Goal: Check status: Check status

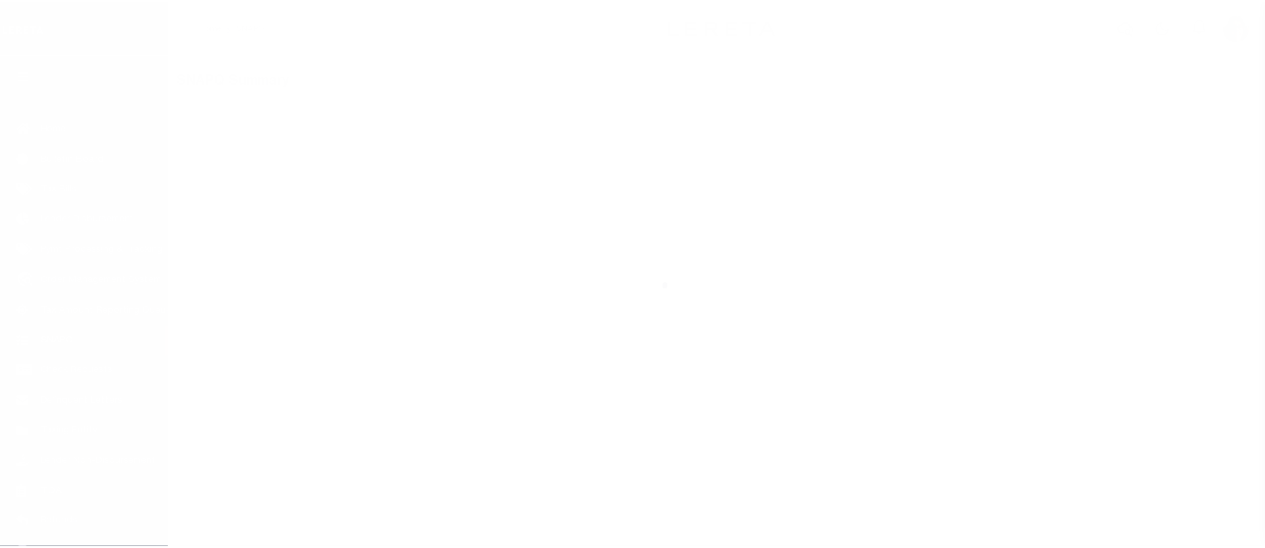
scroll to position [111, 0]
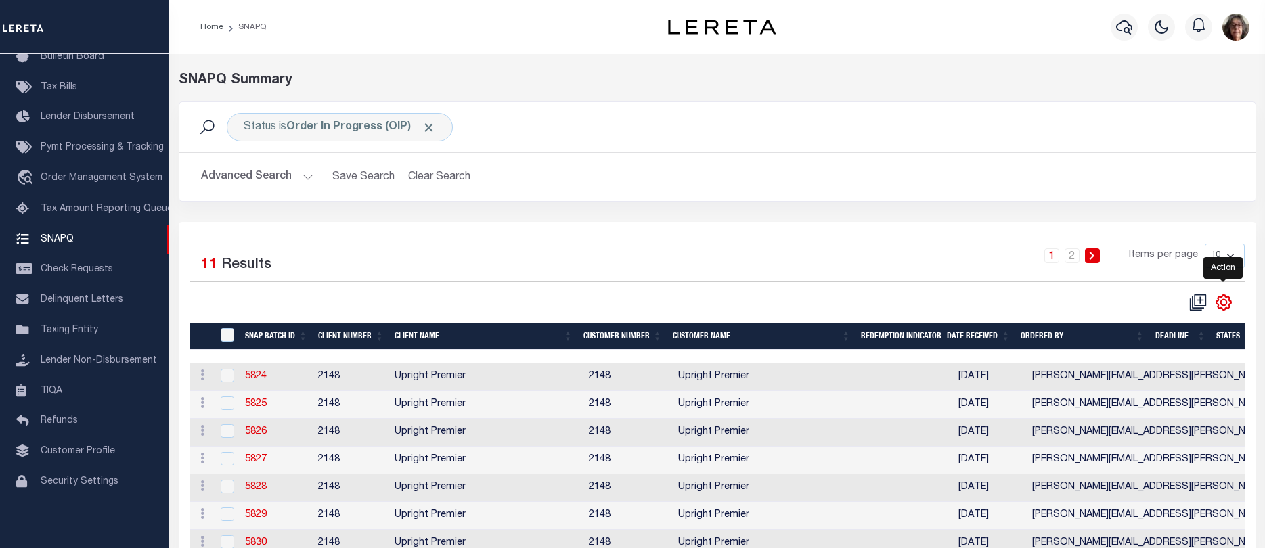
click at [1224, 303] on icon "" at bounding box center [1224, 303] width 18 height 18
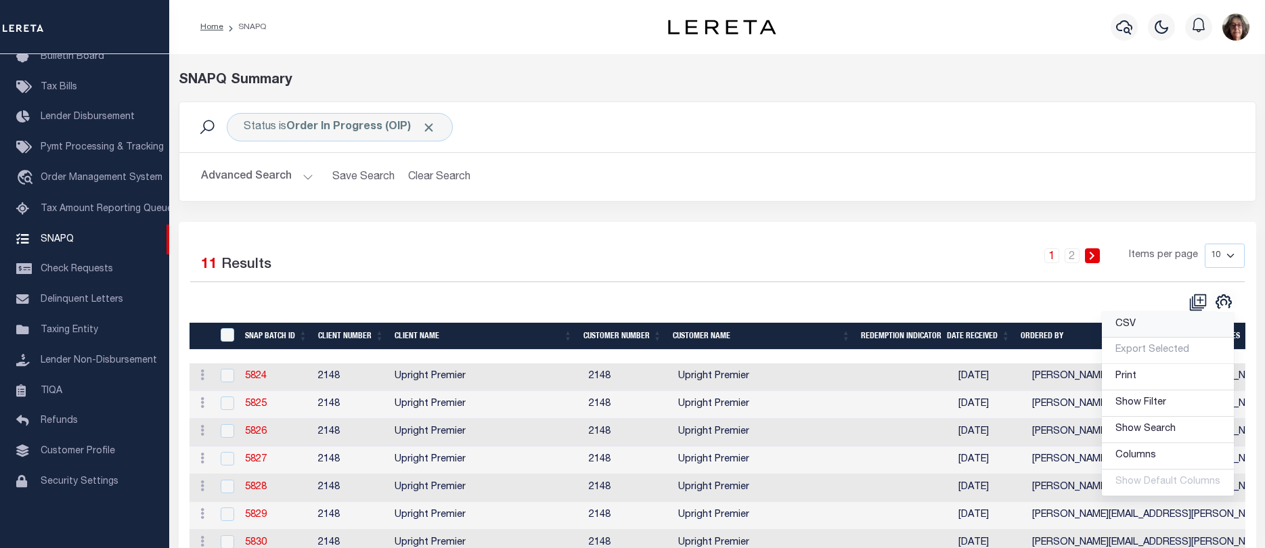
click at [1124, 329] on span "CSV" at bounding box center [1125, 323] width 20 height 9
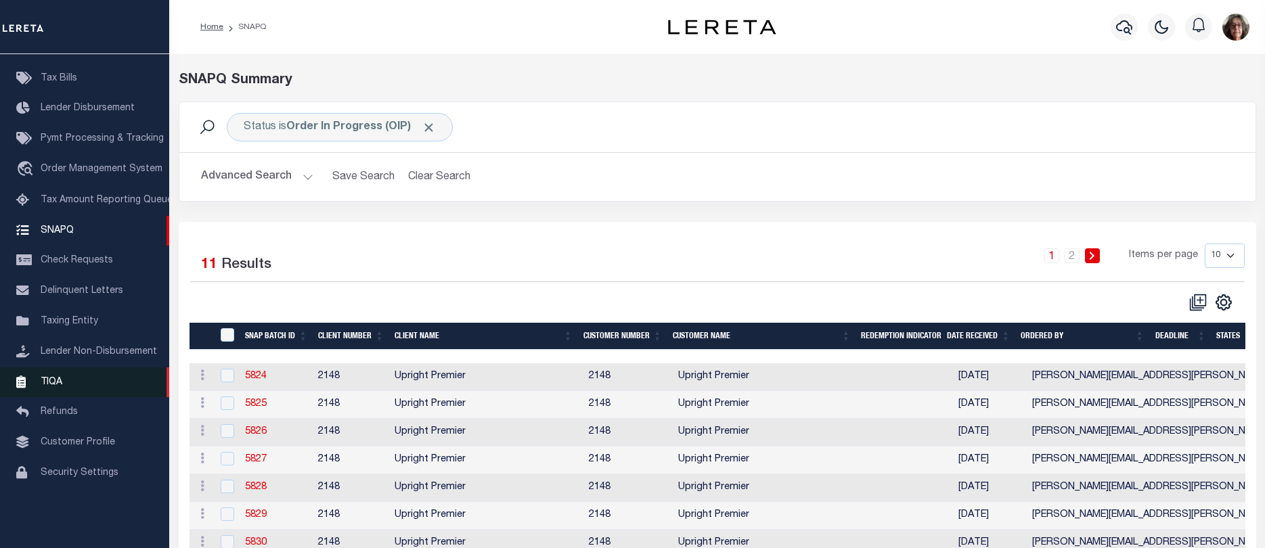
click at [52, 386] on span "TIQA" at bounding box center [52, 381] width 22 height 9
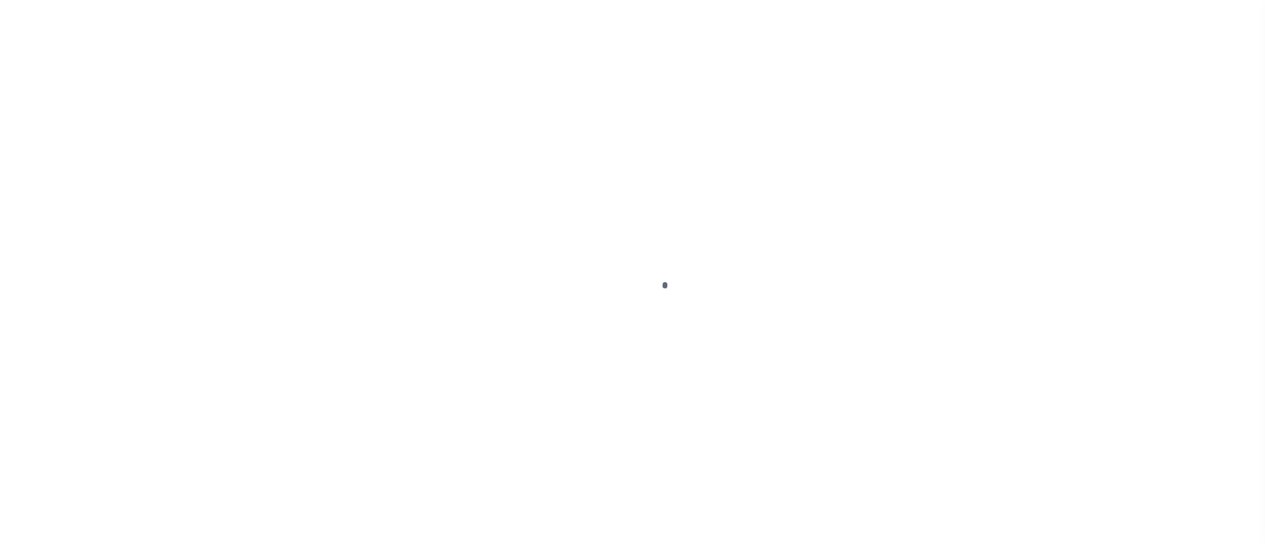
scroll to position [111, 0]
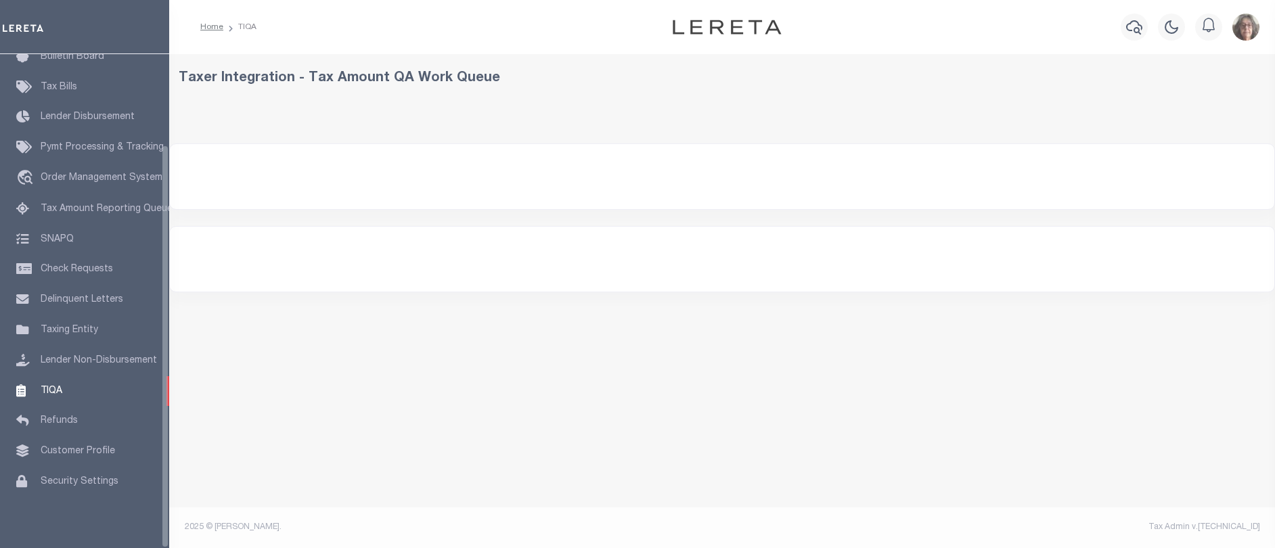
select select "200"
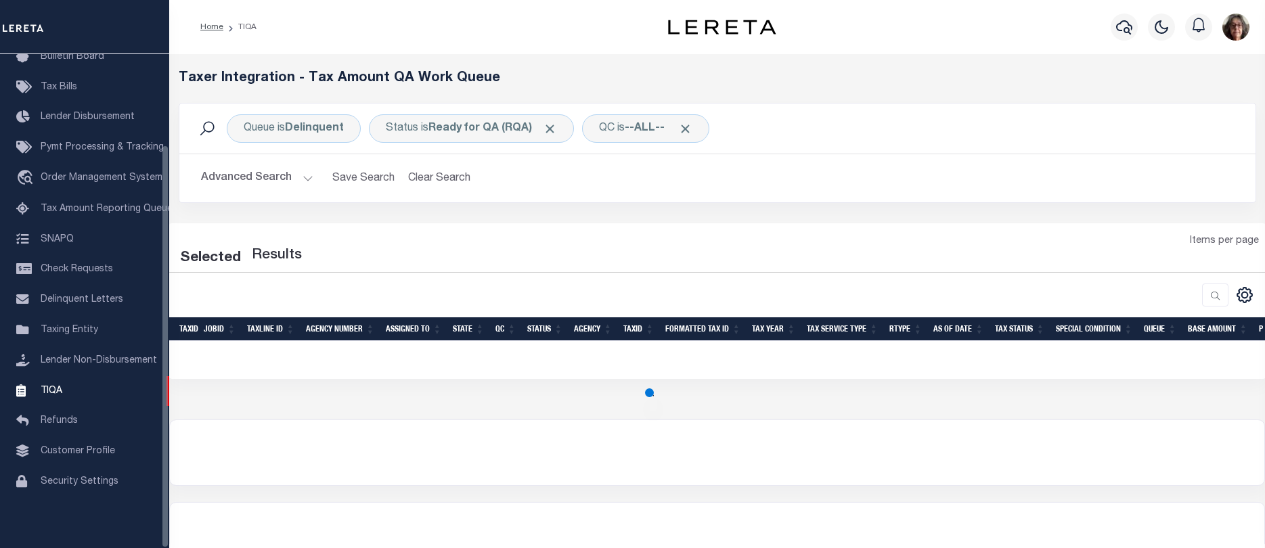
select select "200"
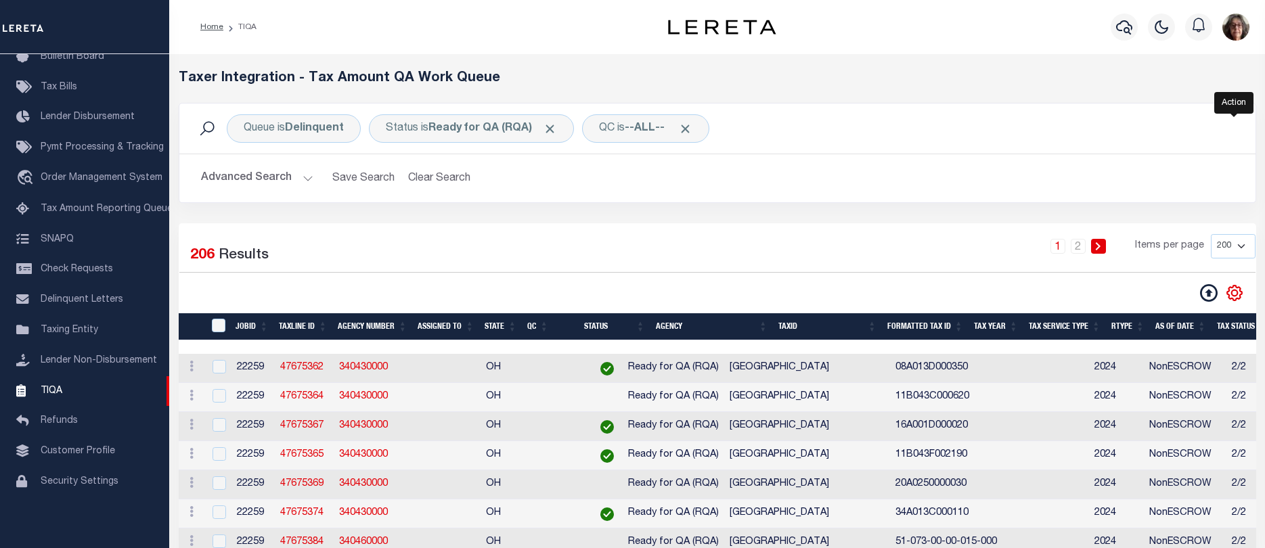
click at [1236, 292] on icon "" at bounding box center [1234, 293] width 6 height 6
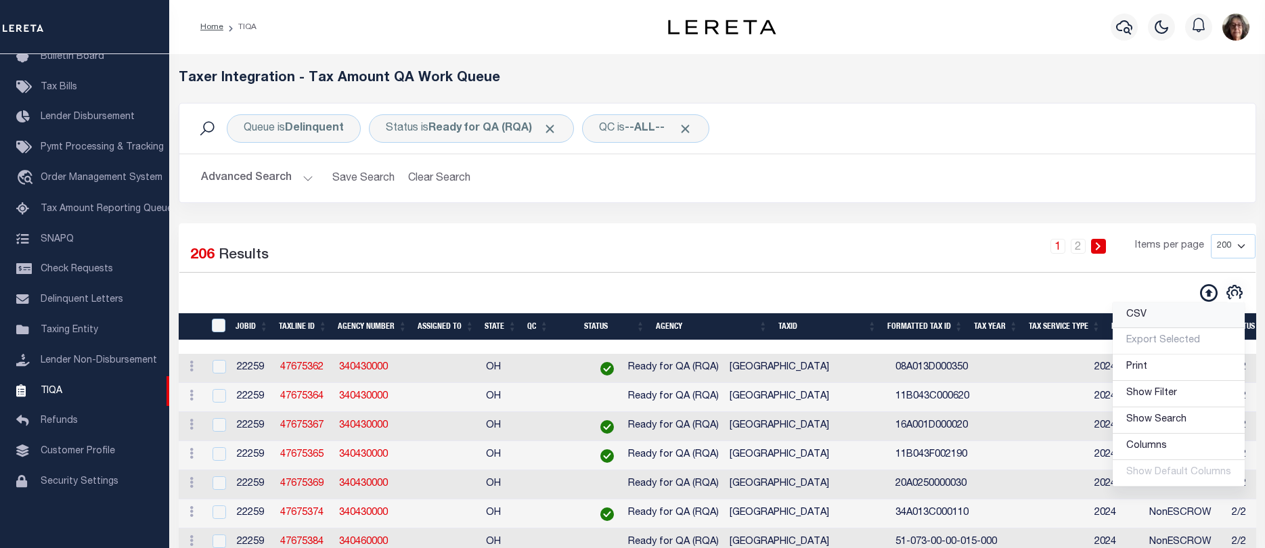
click at [1140, 315] on span "CSV" at bounding box center [1136, 314] width 20 height 9
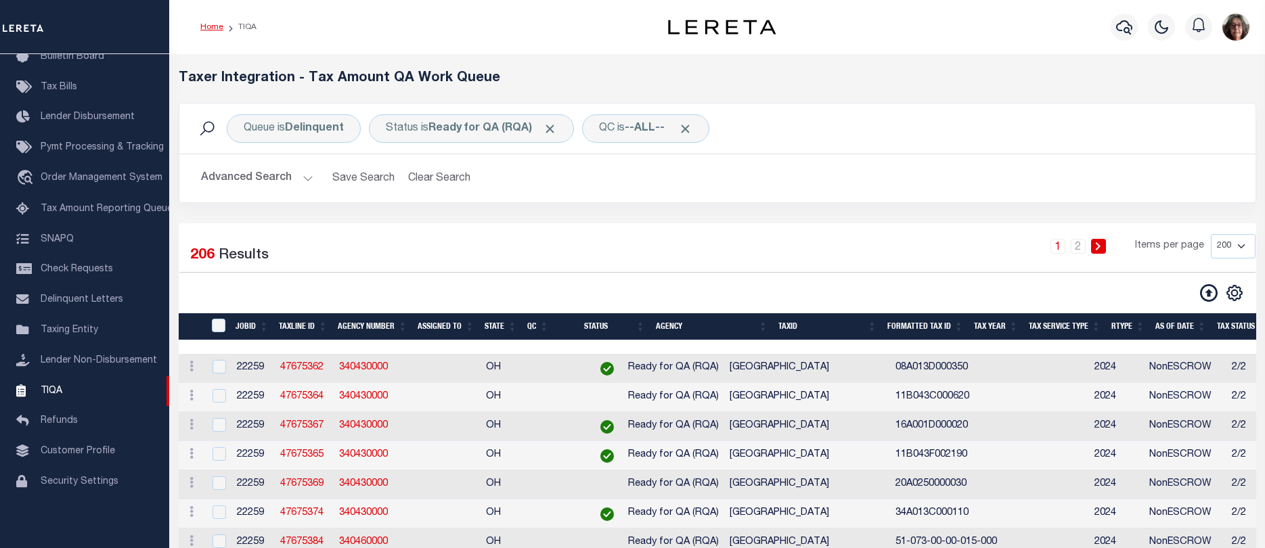
click at [211, 26] on link "Home" at bounding box center [211, 27] width 23 height 8
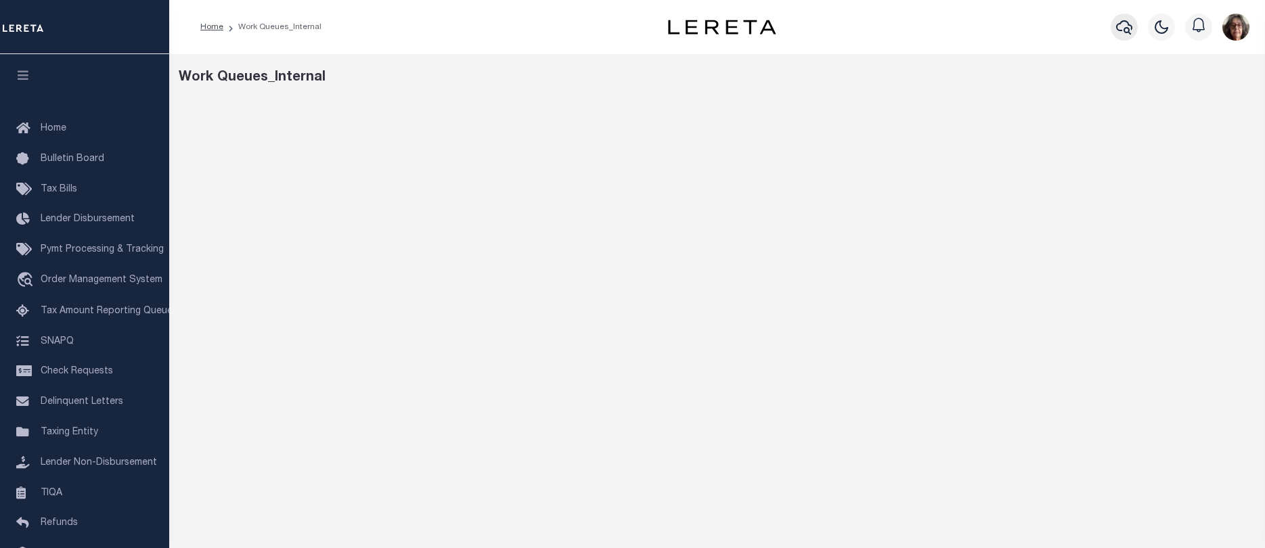
click at [1124, 28] on icon "button" at bounding box center [1124, 27] width 16 height 16
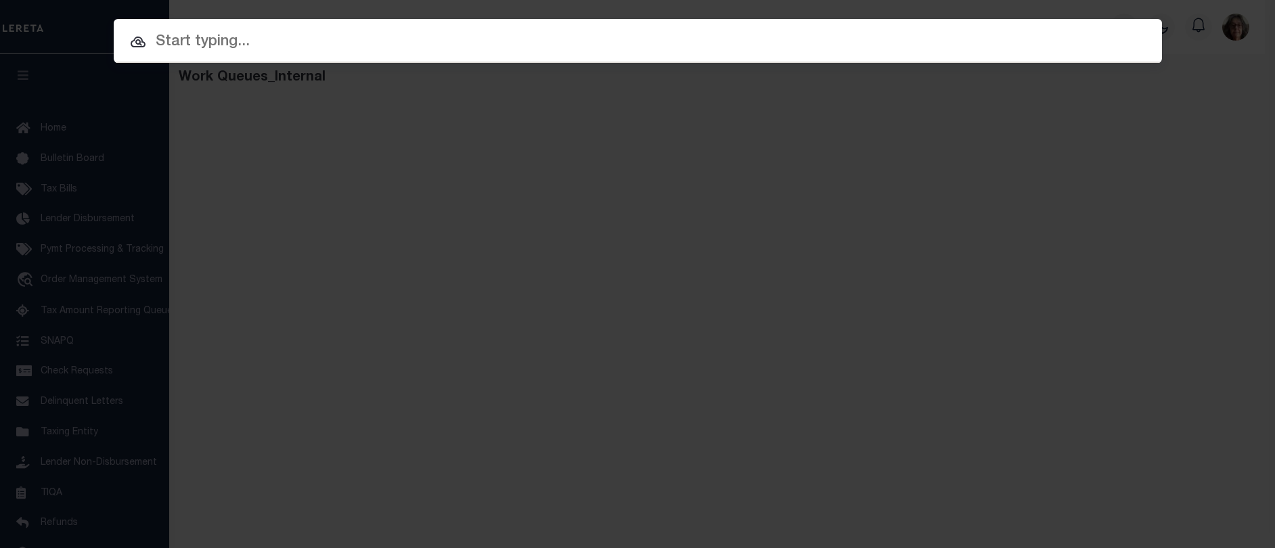
paste input "30017305"
type input "30017305"
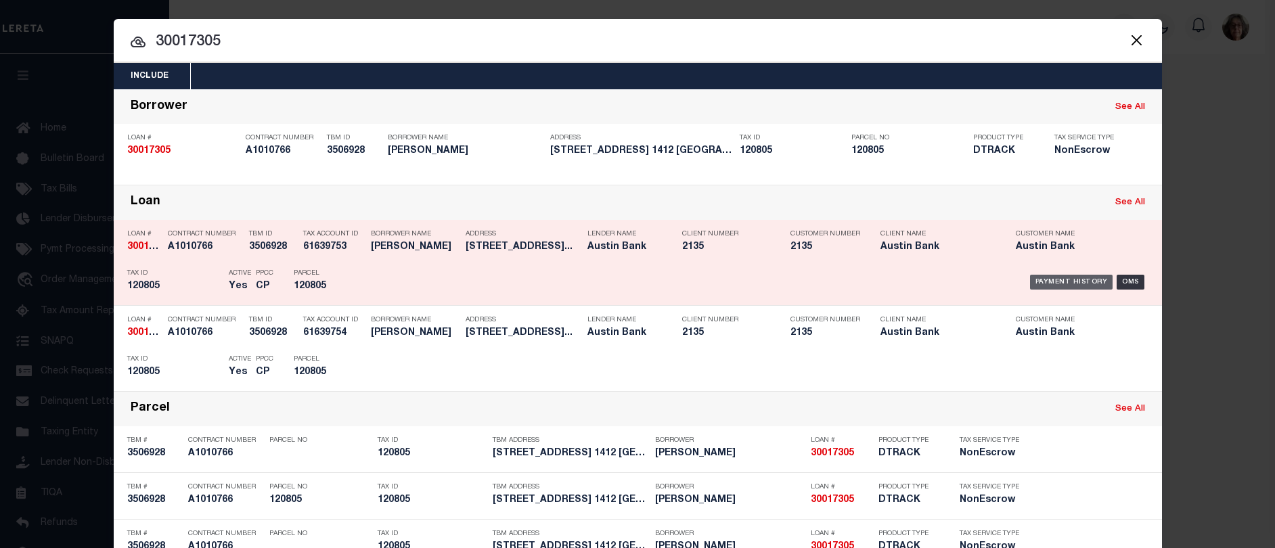
click at [1053, 280] on div "Payment History" at bounding box center [1071, 282] width 83 height 15
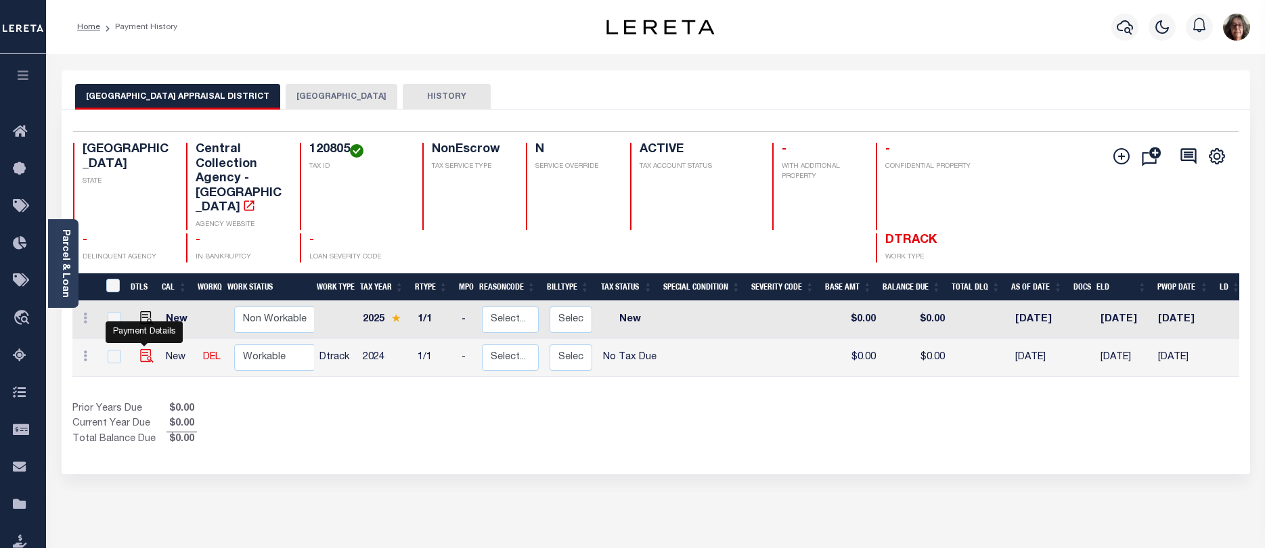
click at [146, 349] on img "" at bounding box center [147, 356] width 14 height 14
checkbox input "true"
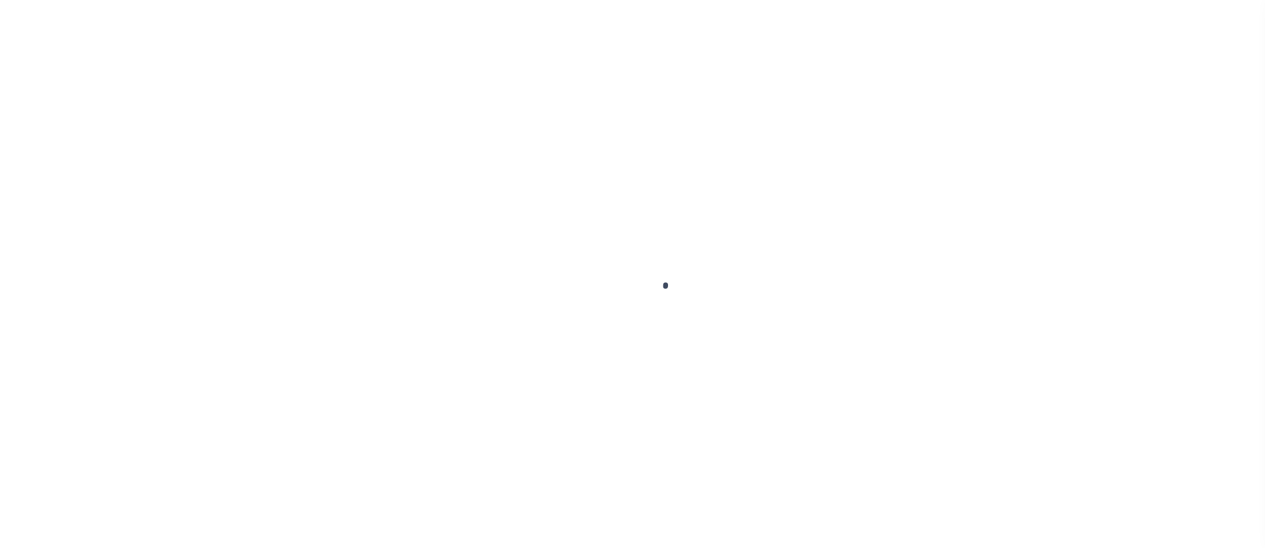
checkbox input "false"
type textarea "This PWOP/ELD date is prior to the Loan Boarded date of 08/25/2025"
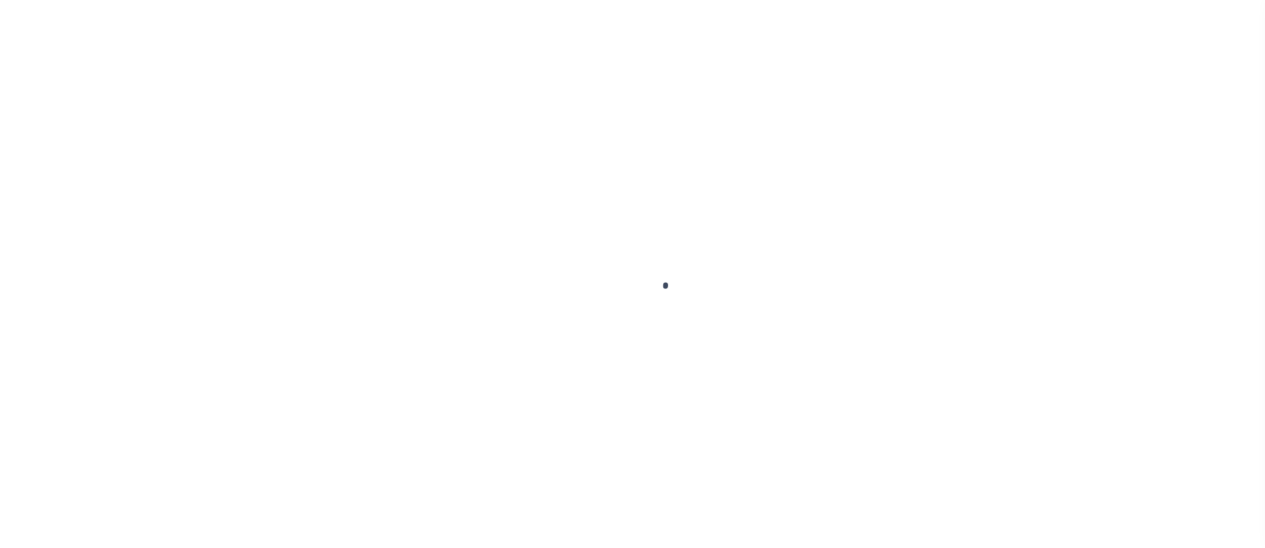
type input "[DATE]"
select select "NTX"
type input "$0"
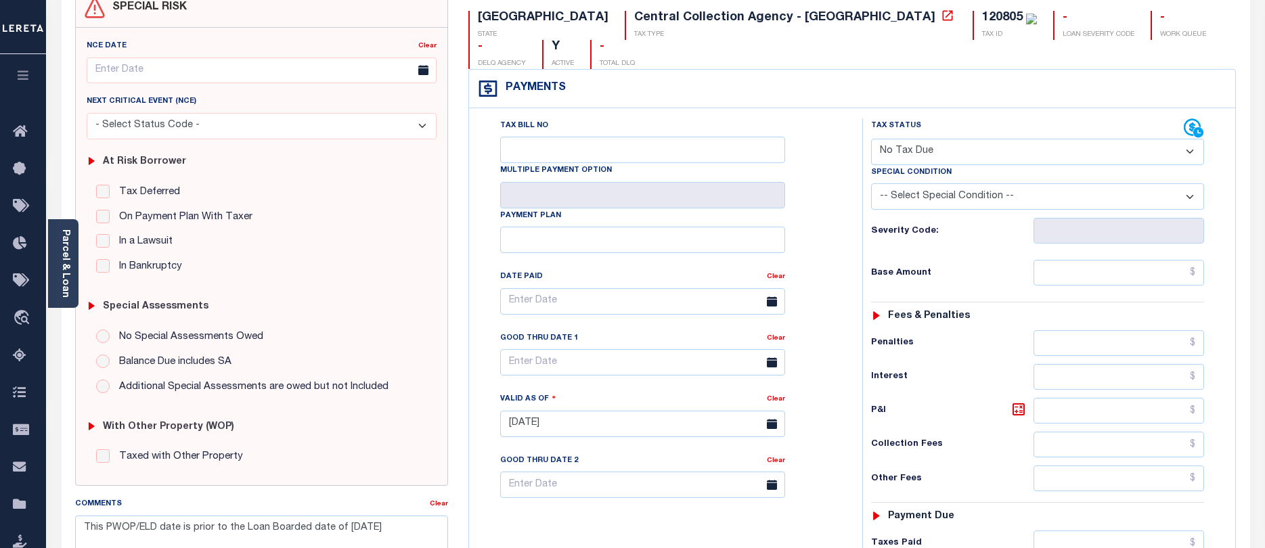
scroll to position [68, 0]
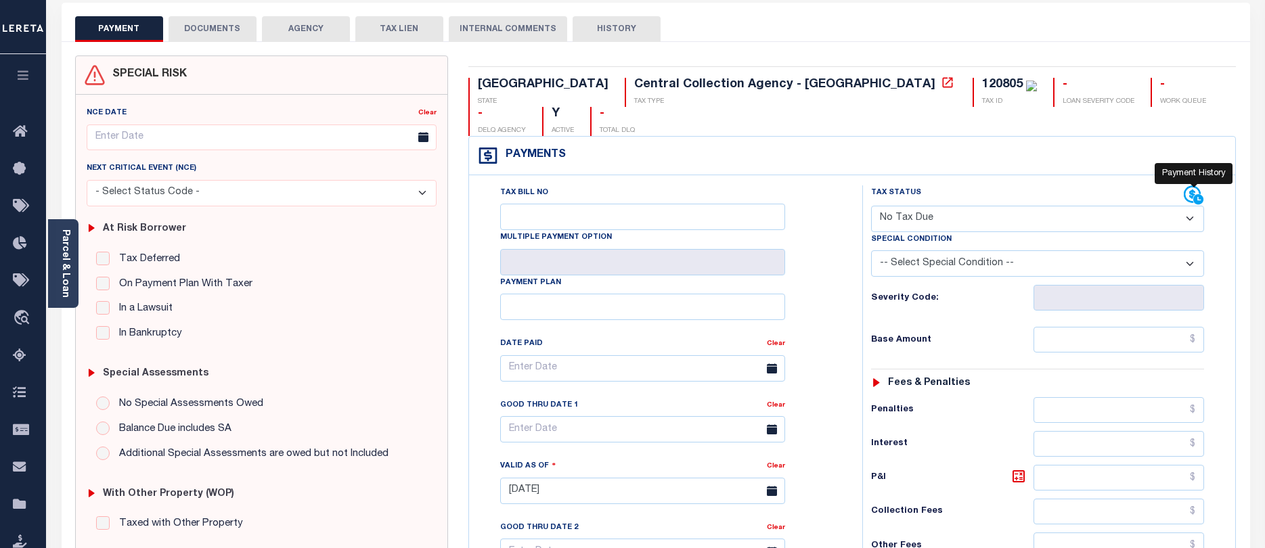
click at [1193, 185] on icon at bounding box center [1194, 195] width 20 height 20
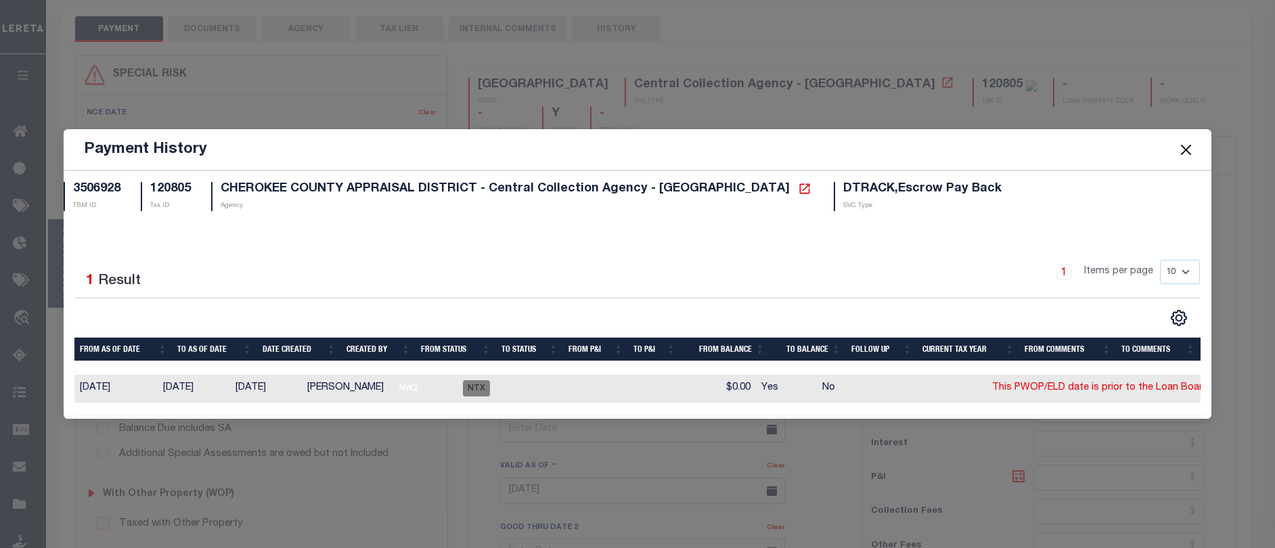
click at [1188, 146] on button "Close" at bounding box center [1187, 150] width 18 height 18
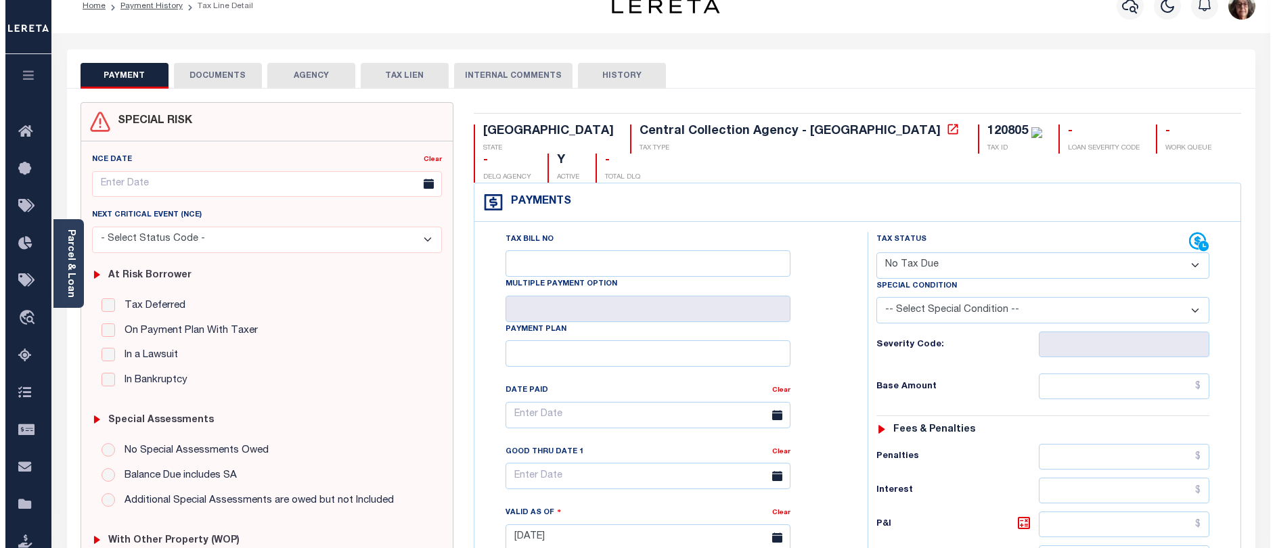
scroll to position [0, 0]
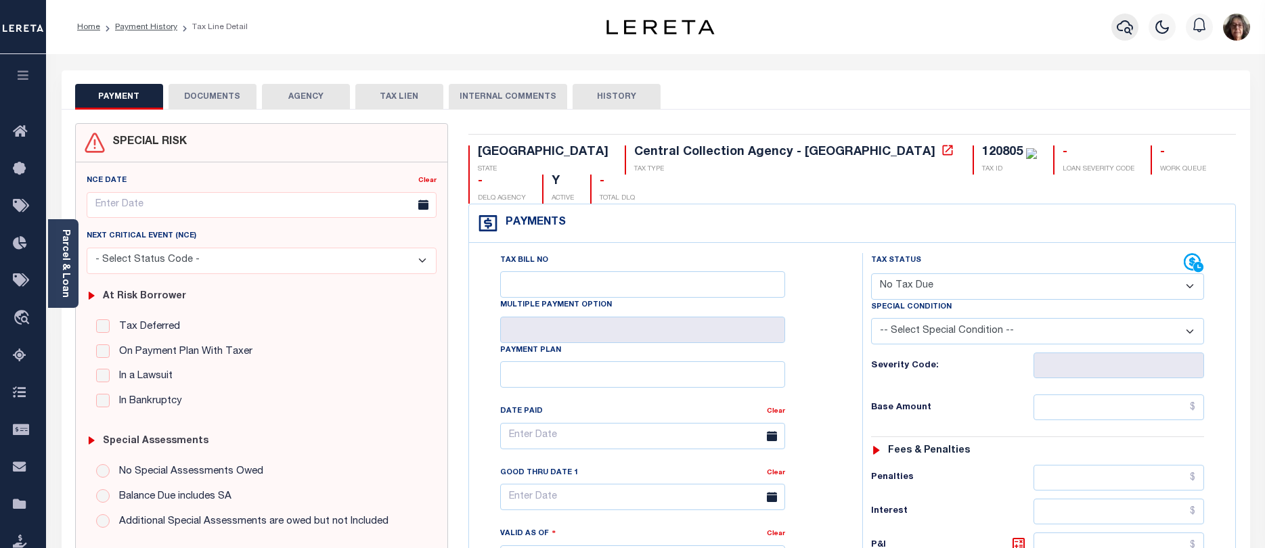
click at [1126, 27] on icon "button" at bounding box center [1125, 27] width 16 height 16
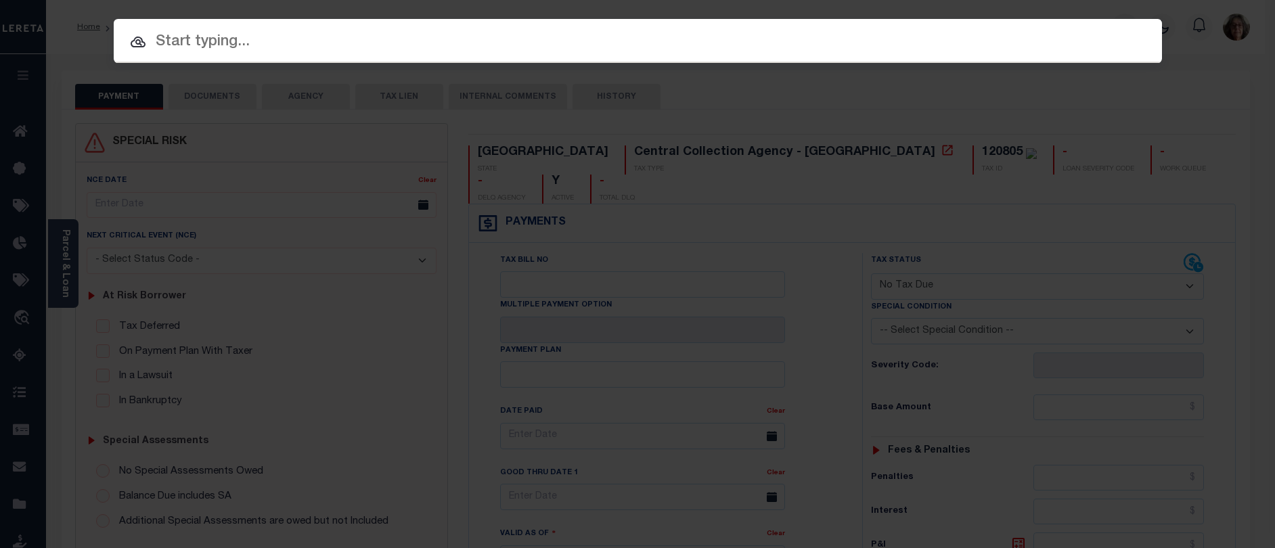
paste input "30005524"
type input "30005524"
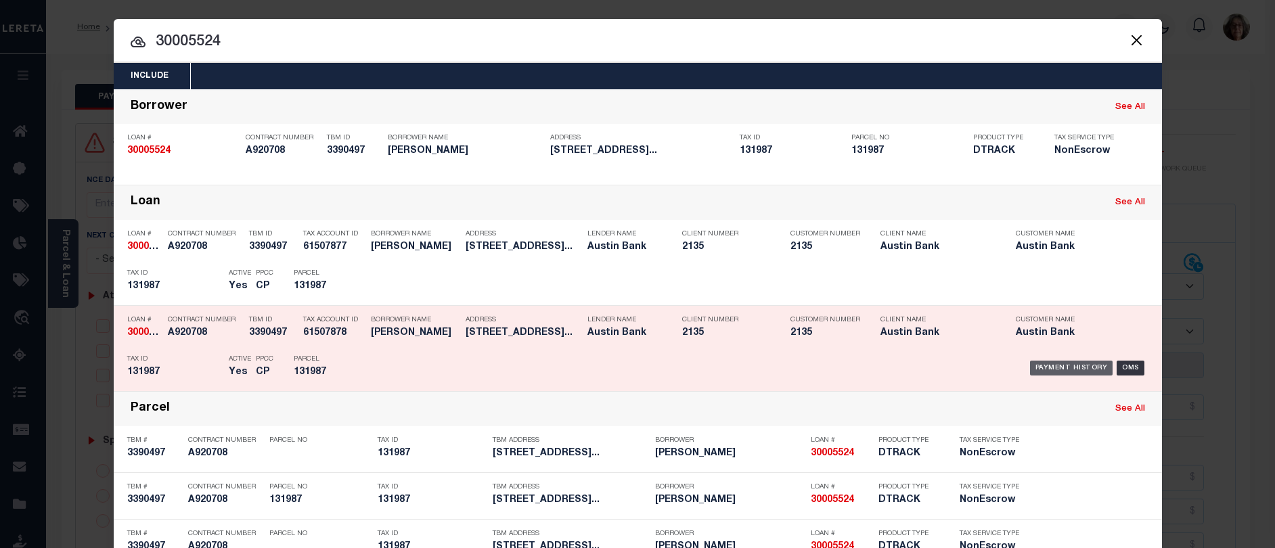
click at [1067, 370] on div "Payment History" at bounding box center [1071, 368] width 83 height 15
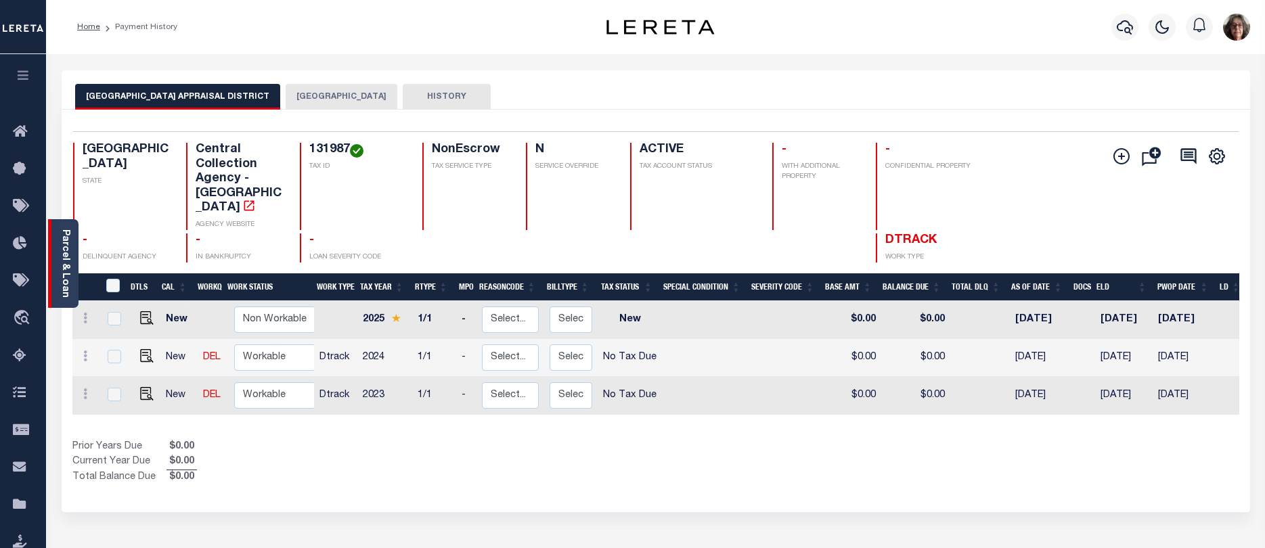
click at [65, 282] on link "Parcel & Loan" at bounding box center [64, 263] width 9 height 68
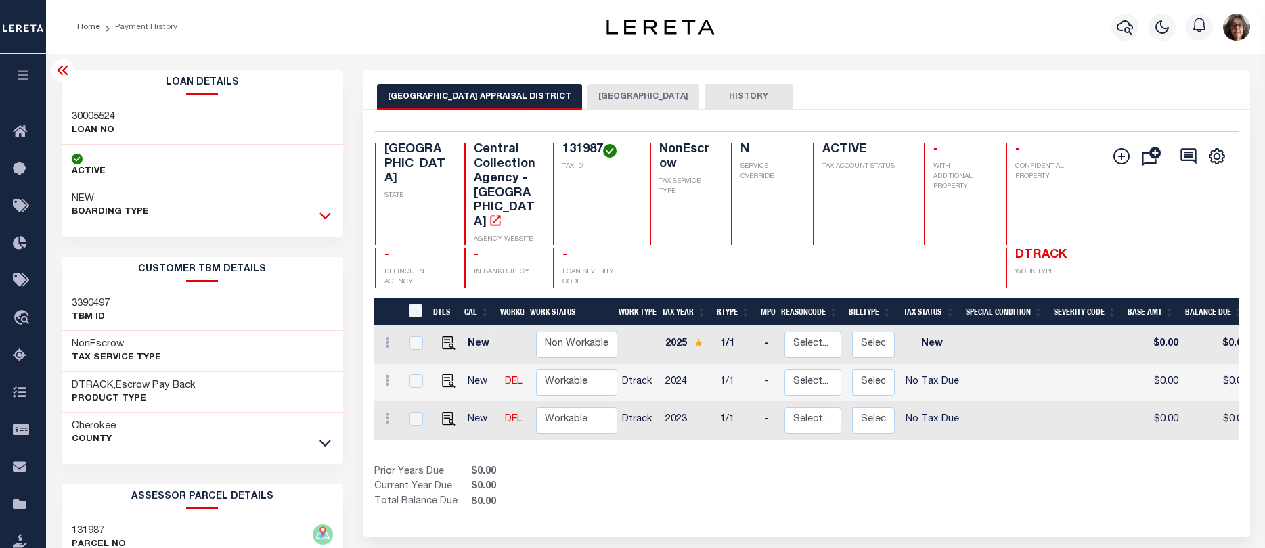
click at [330, 216] on icon at bounding box center [325, 216] width 12 height 7
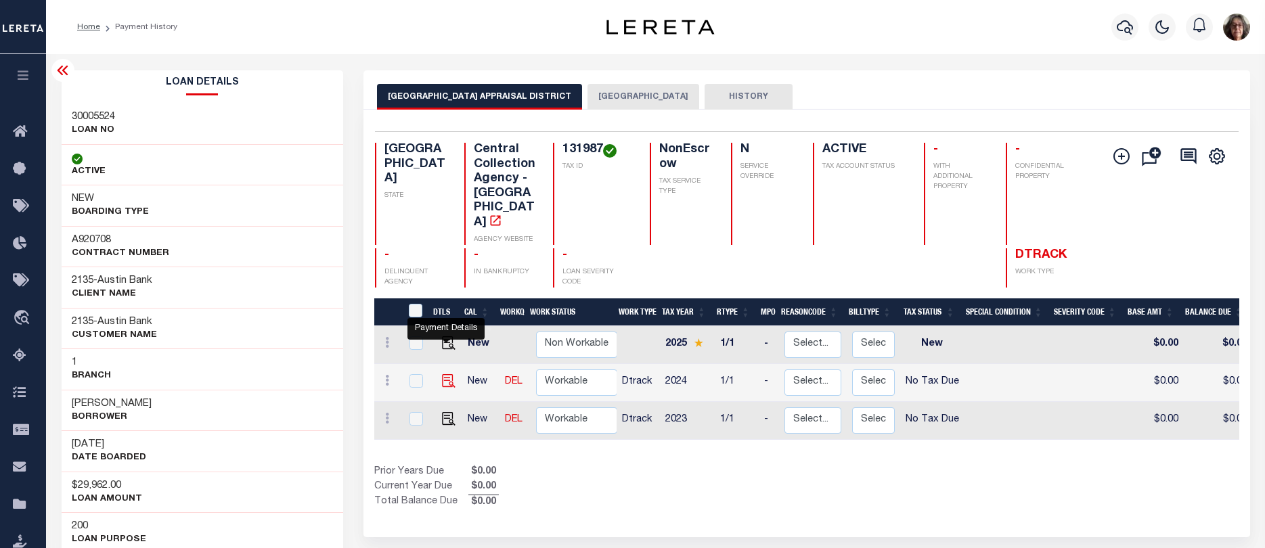
click at [443, 374] on img "" at bounding box center [449, 381] width 14 height 14
checkbox input "true"
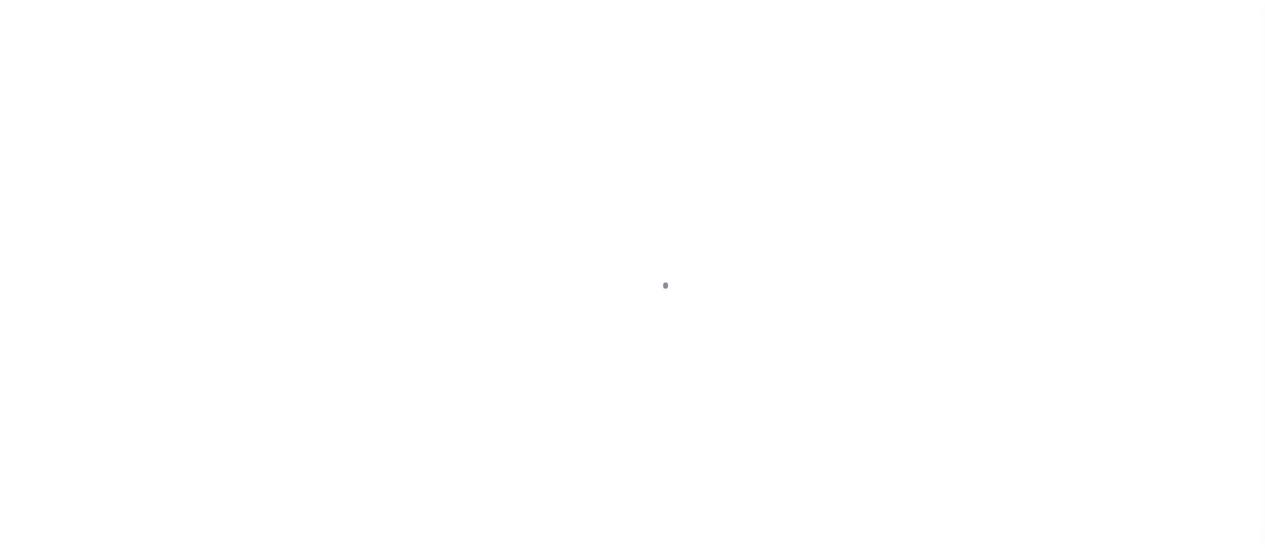
select select "NTX"
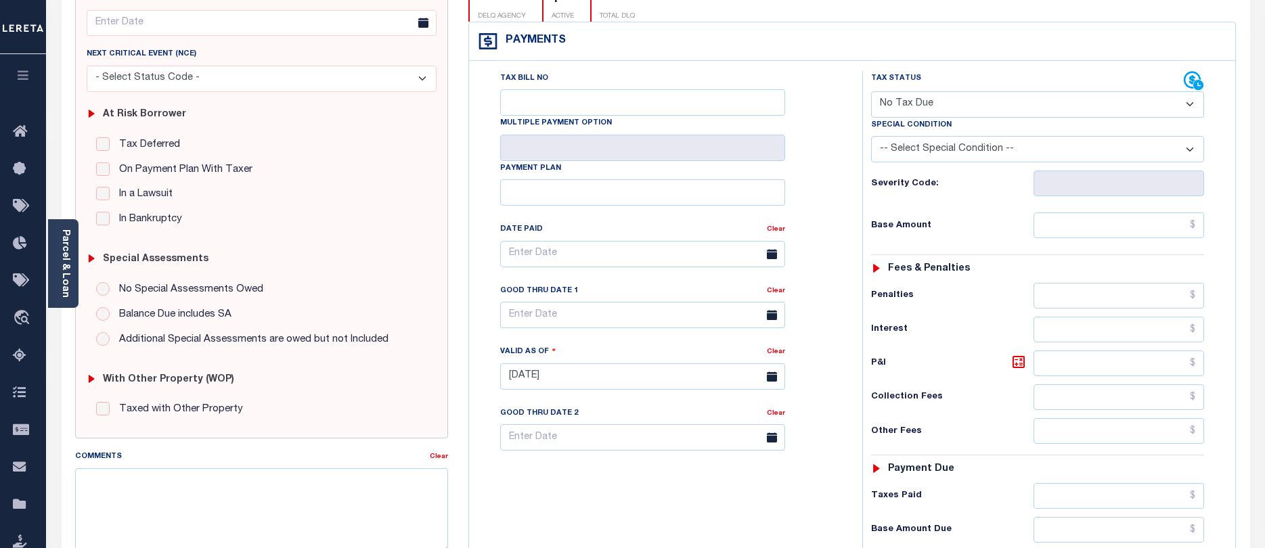
scroll to position [135, 0]
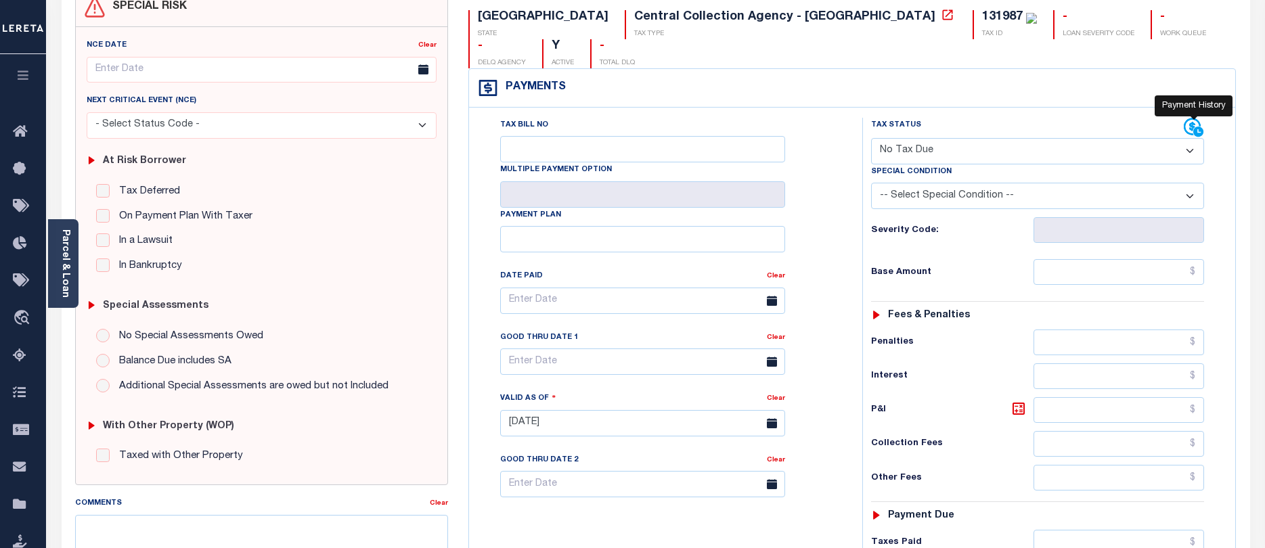
click at [1185, 118] on icon at bounding box center [1192, 126] width 17 height 17
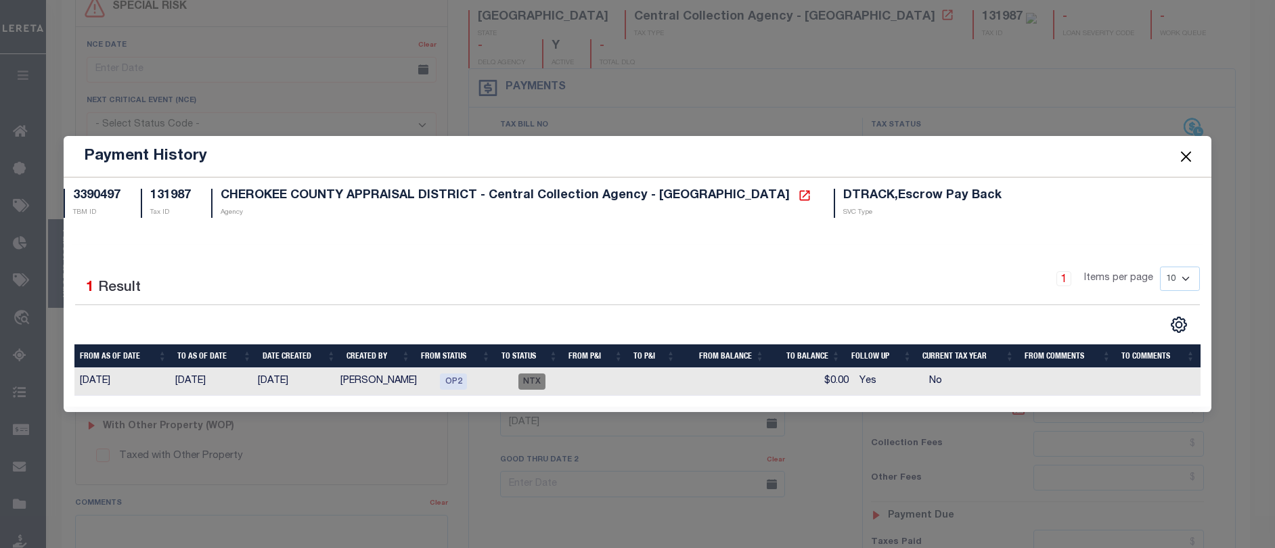
click at [1178, 158] on button "Close" at bounding box center [1187, 157] width 18 height 18
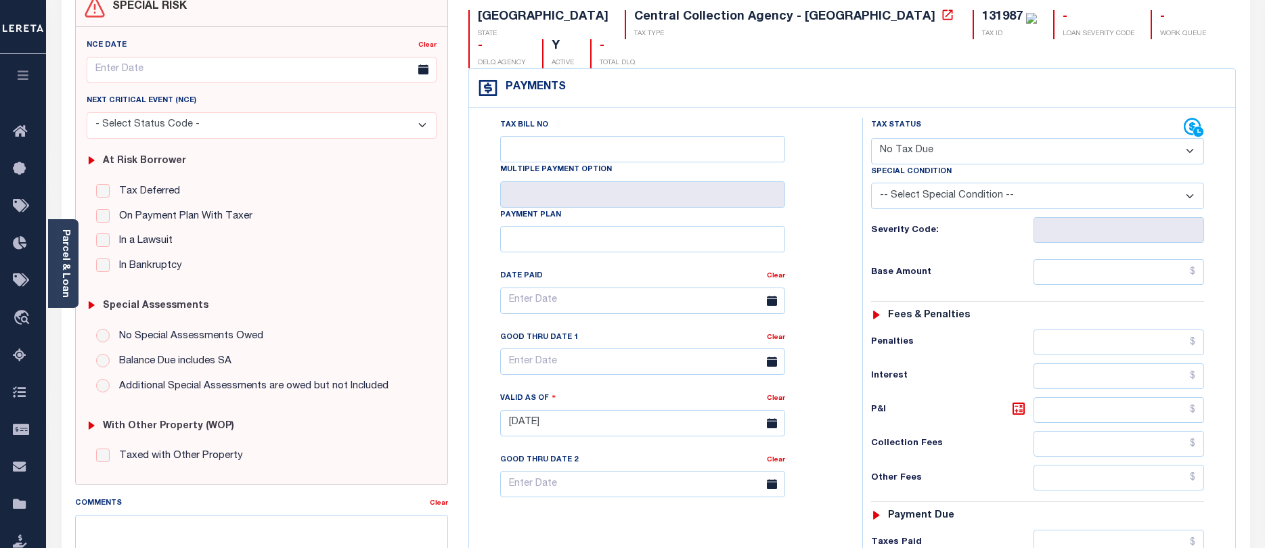
scroll to position [0, 0]
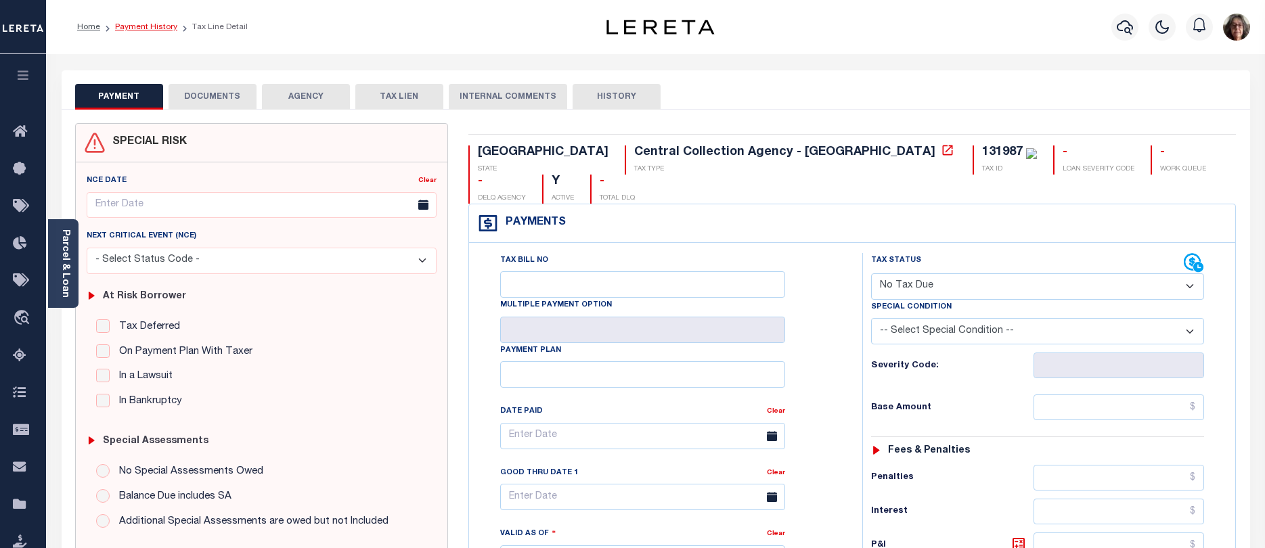
click at [134, 29] on link "Payment History" at bounding box center [146, 27] width 62 height 8
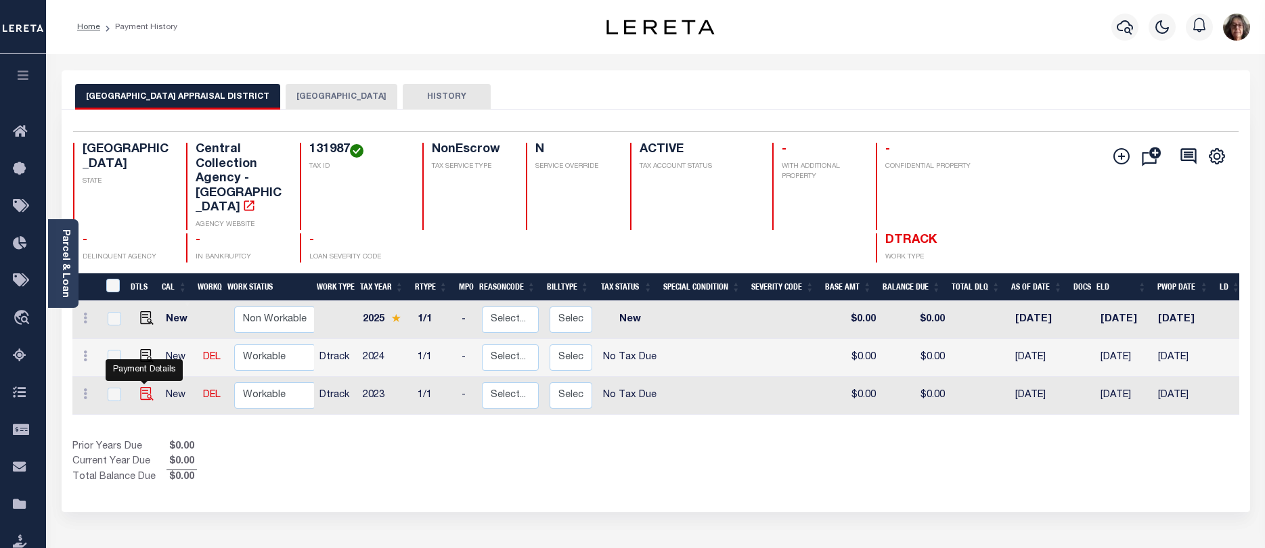
click at [144, 387] on img "" at bounding box center [147, 394] width 14 height 14
checkbox input "true"
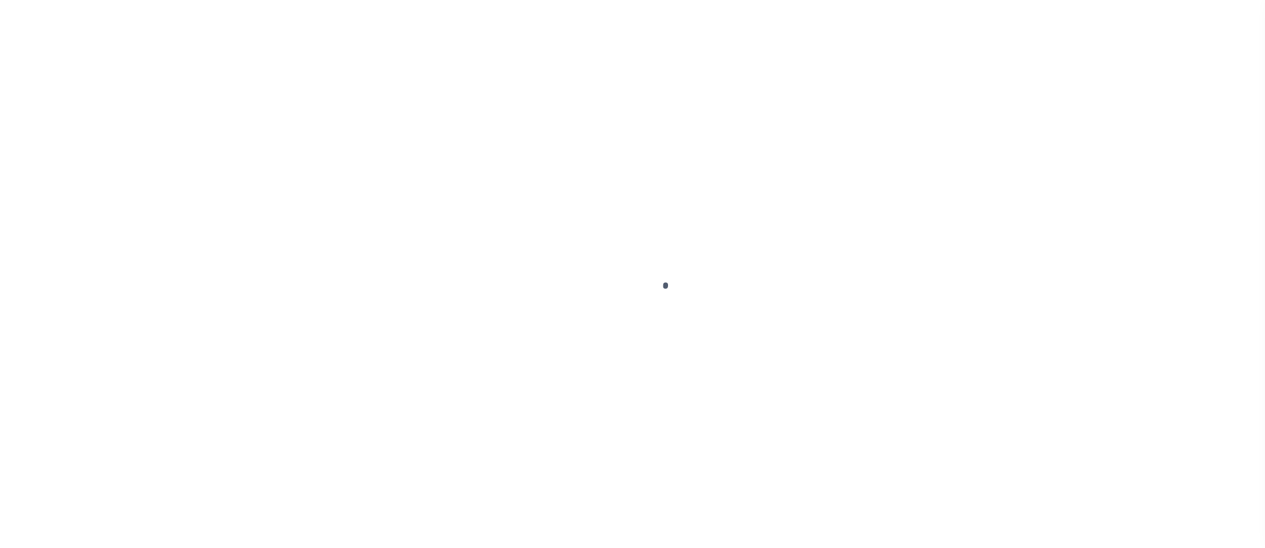
select select "NTX"
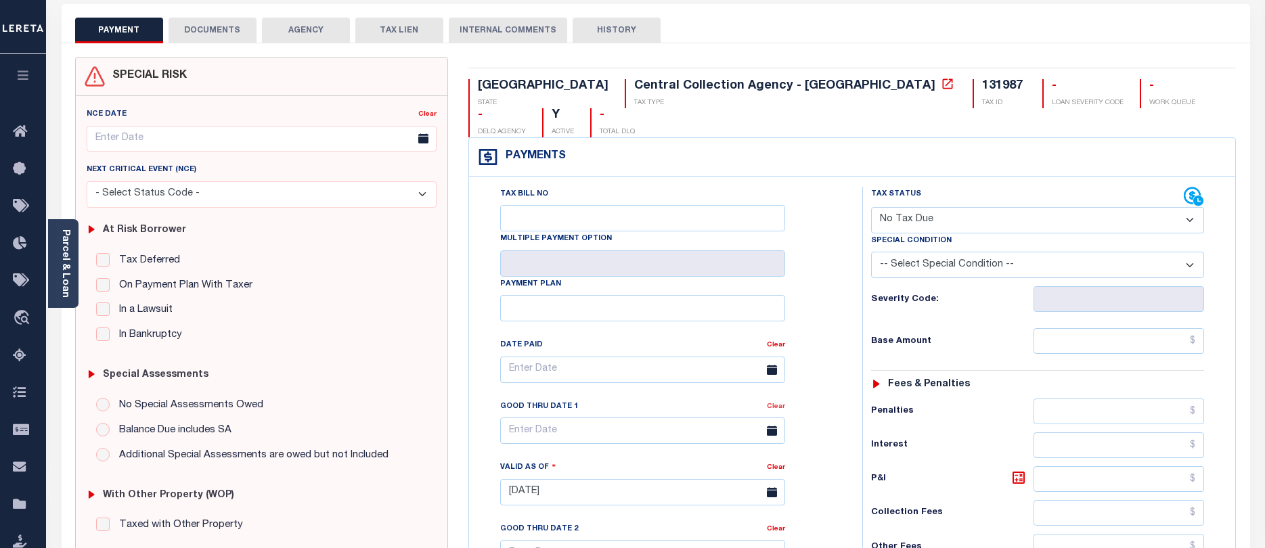
scroll to position [42, 0]
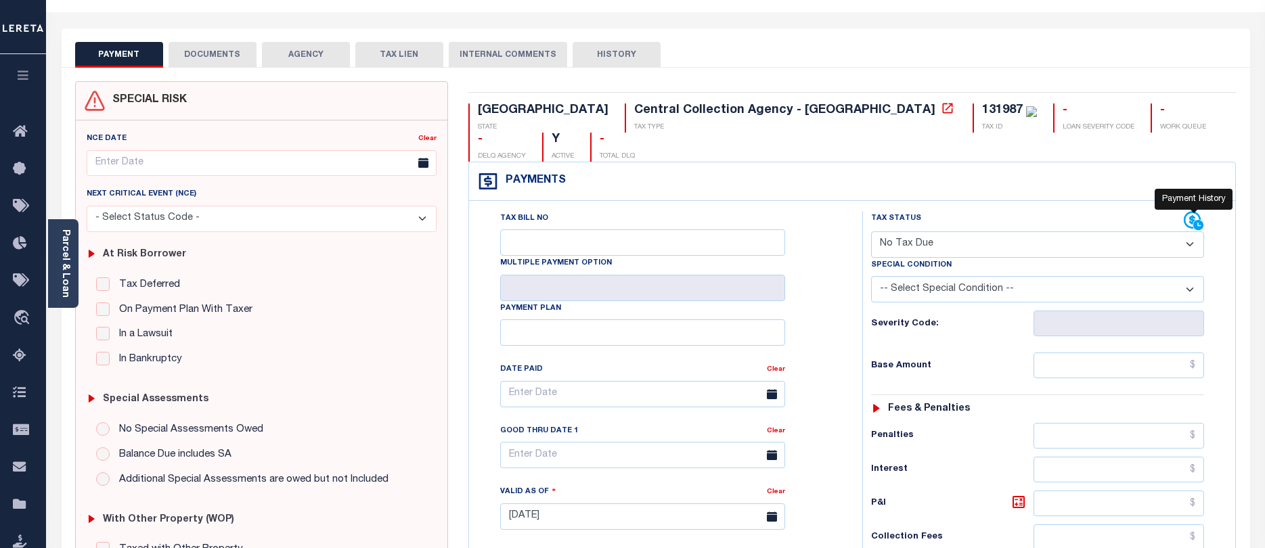
click at [1184, 211] on icon at bounding box center [1194, 221] width 20 height 20
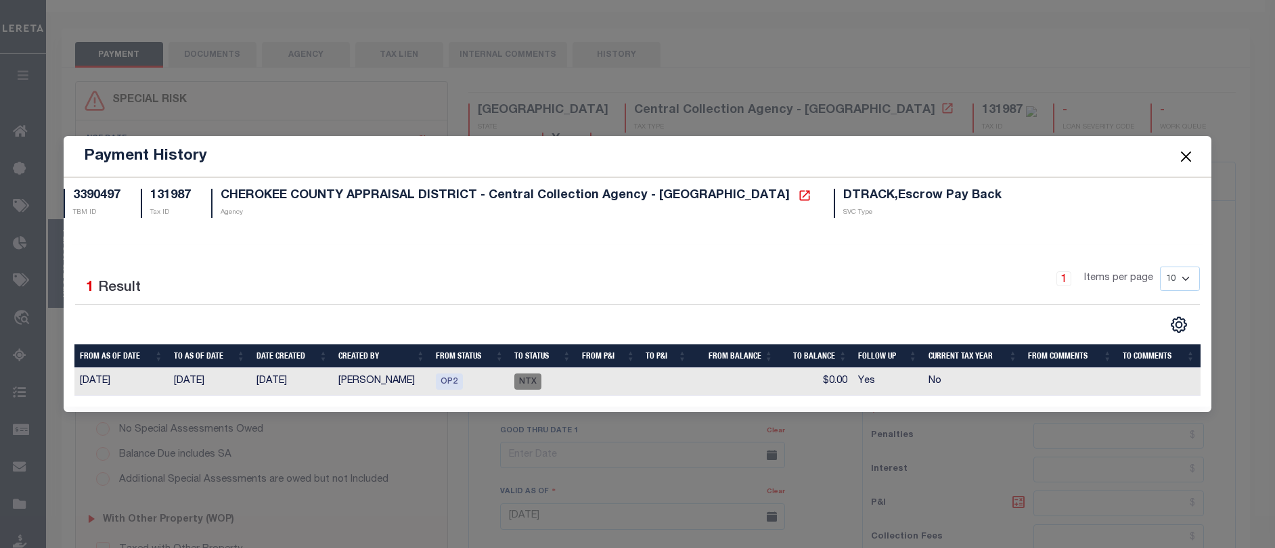
click at [1184, 159] on button "Close" at bounding box center [1187, 157] width 18 height 18
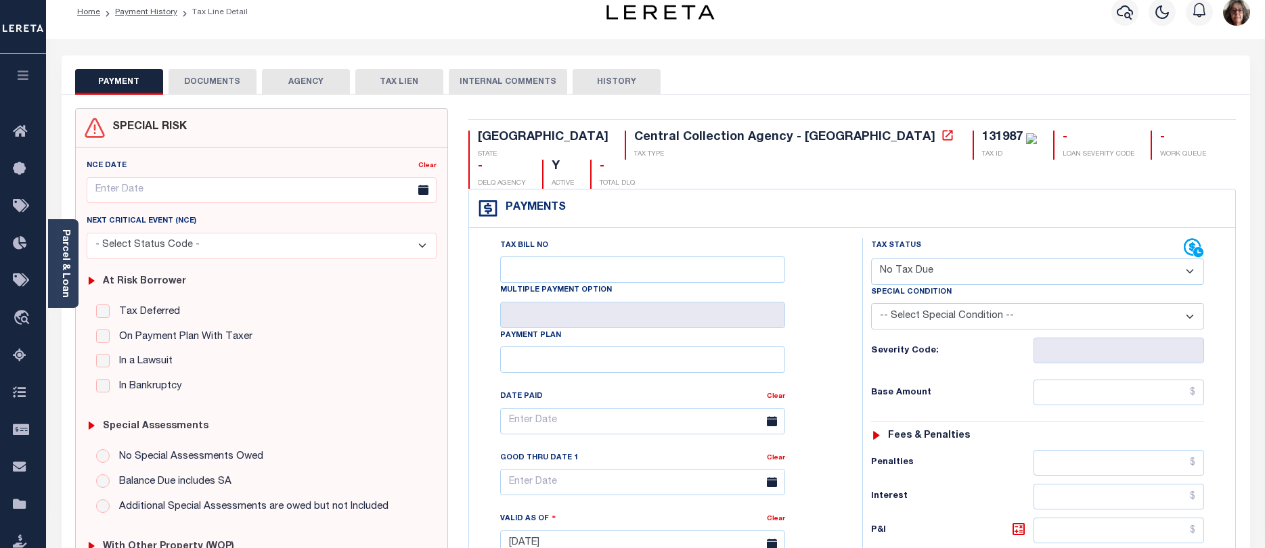
scroll to position [0, 0]
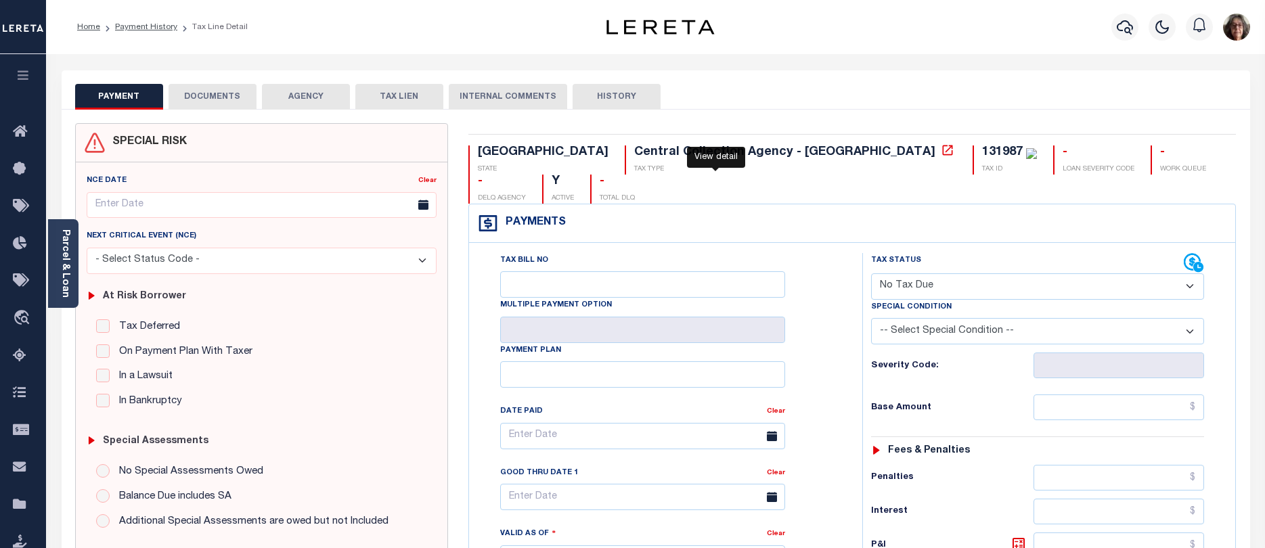
click at [941, 154] on icon at bounding box center [948, 150] width 14 height 14
click at [71, 275] on div "Parcel & Loan" at bounding box center [63, 263] width 30 height 89
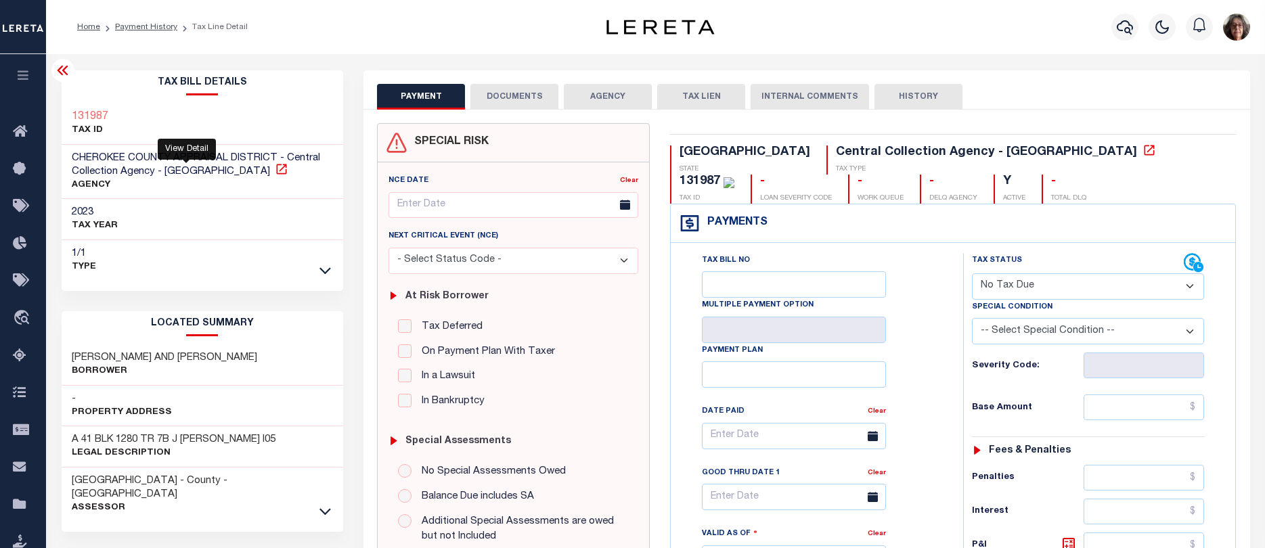
click at [275, 172] on icon at bounding box center [282, 169] width 14 height 14
click at [148, 27] on link "Payment History" at bounding box center [146, 27] width 62 height 8
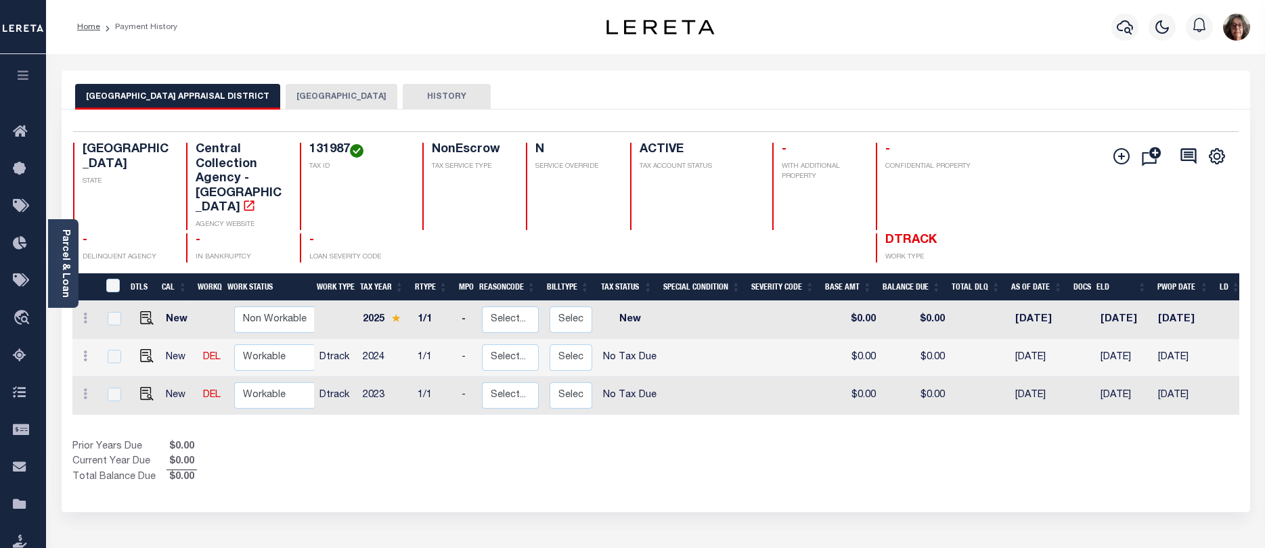
click at [318, 96] on button "[GEOGRAPHIC_DATA]" at bounding box center [342, 97] width 112 height 26
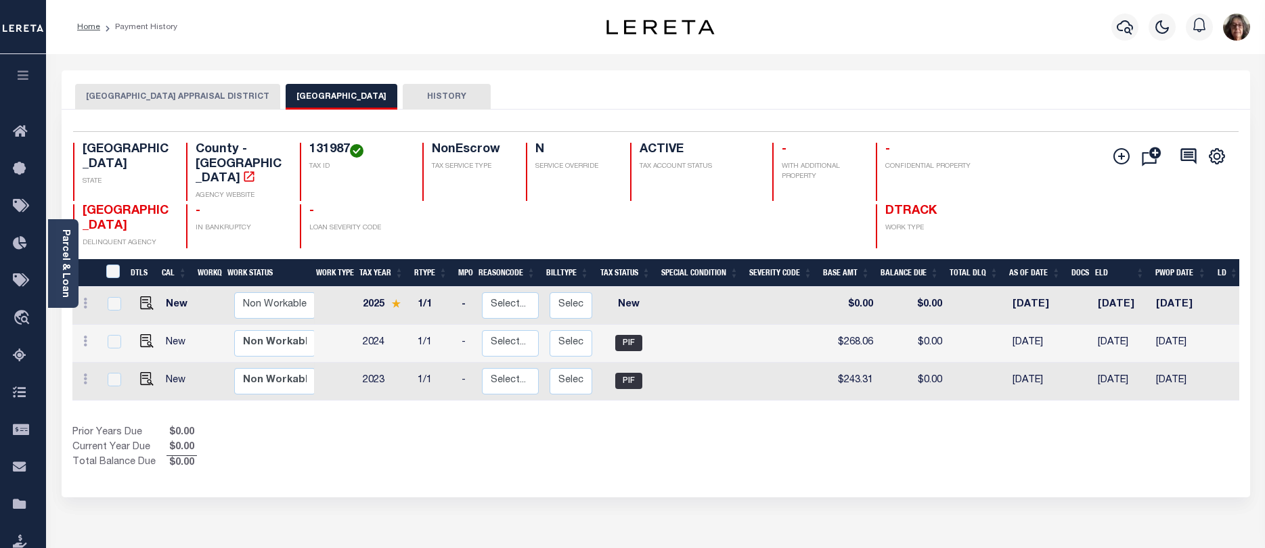
click at [187, 95] on button "CHEROKEE COUNTY APPRAISAL DISTRICT" at bounding box center [177, 97] width 205 height 26
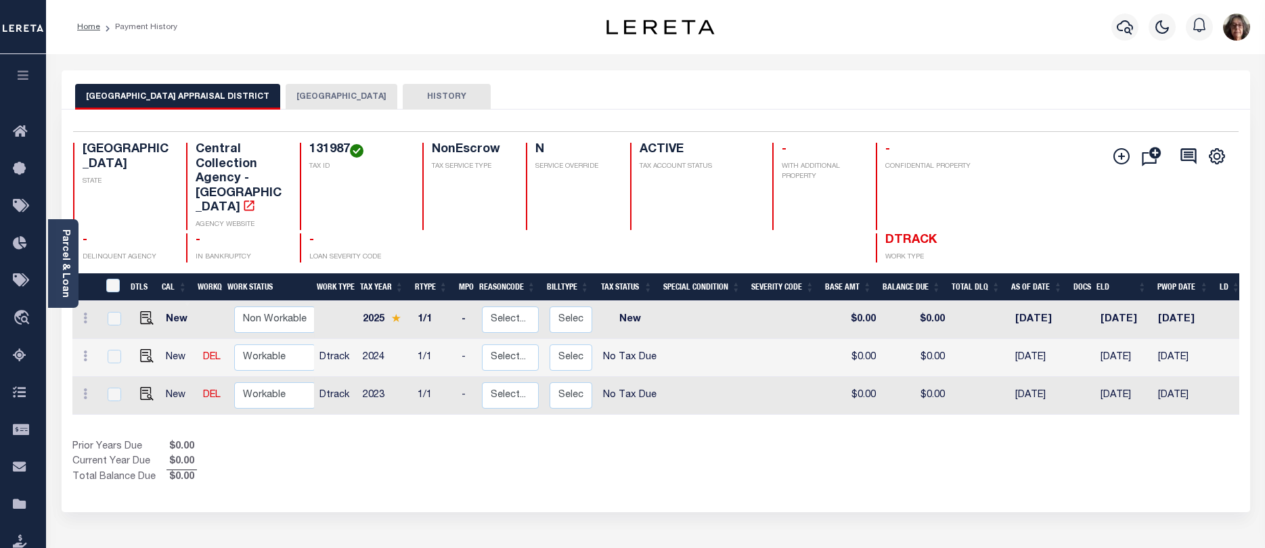
click at [323, 99] on button "CHEROKEE COUNTY" at bounding box center [342, 97] width 112 height 26
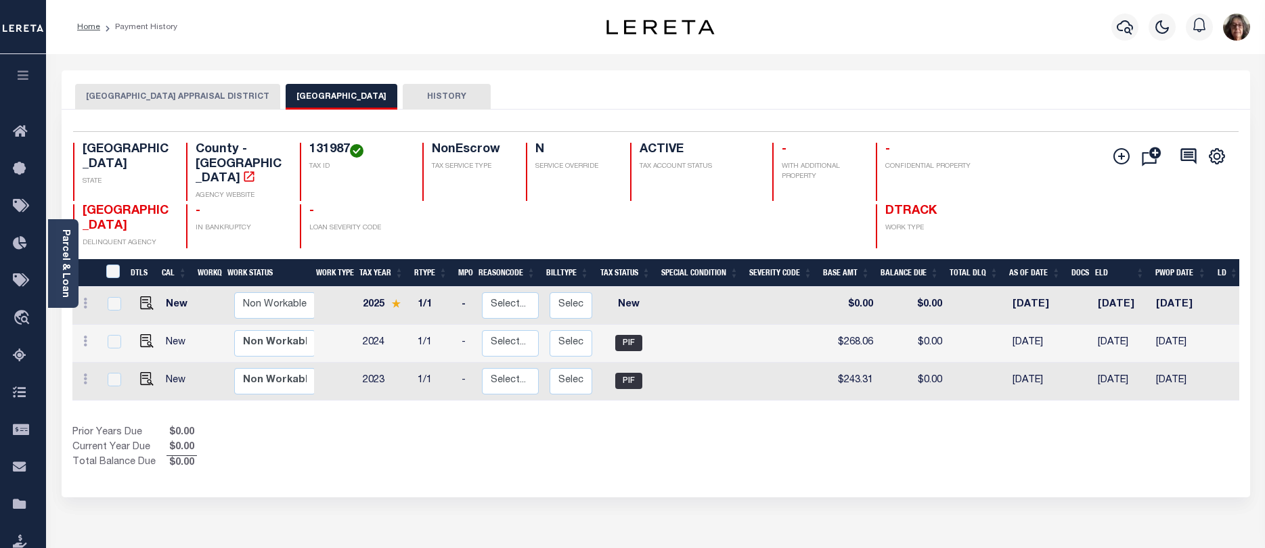
click at [192, 90] on button "CHEROKEE COUNTY APPRAISAL DISTRICT" at bounding box center [177, 97] width 205 height 26
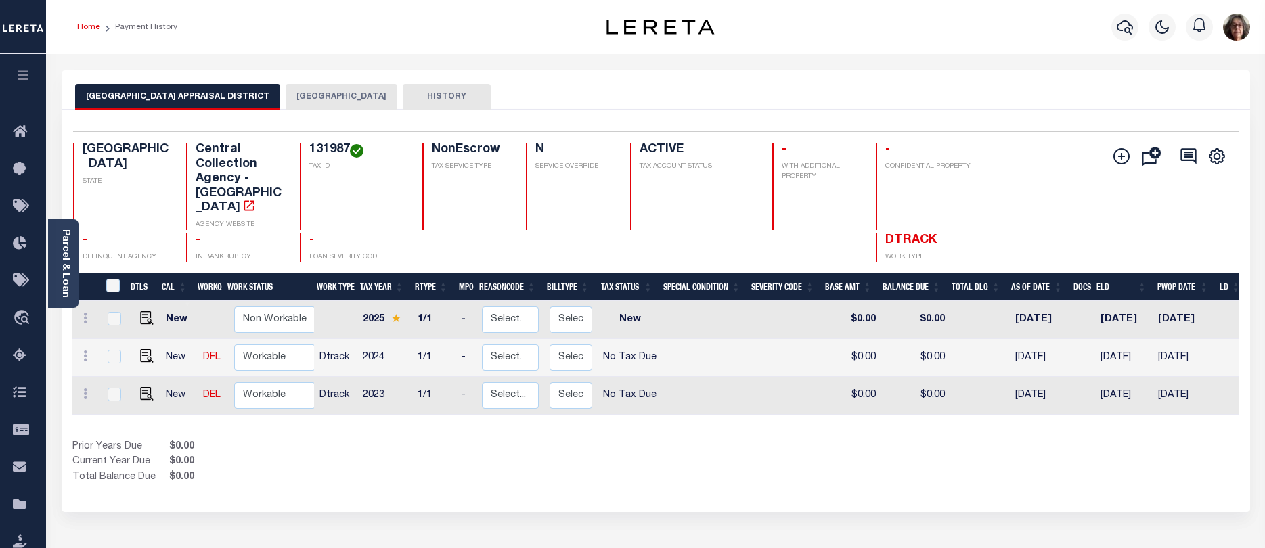
click at [90, 26] on link "Home" at bounding box center [88, 27] width 23 height 8
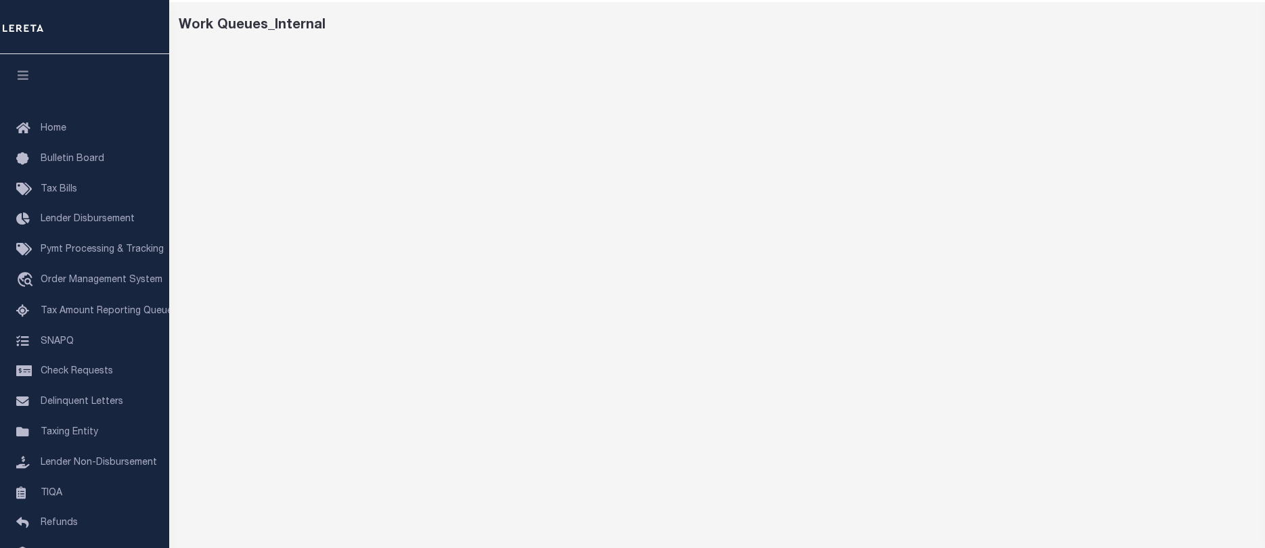
scroll to position [30, 0]
